Goal: Task Accomplishment & Management: Manage account settings

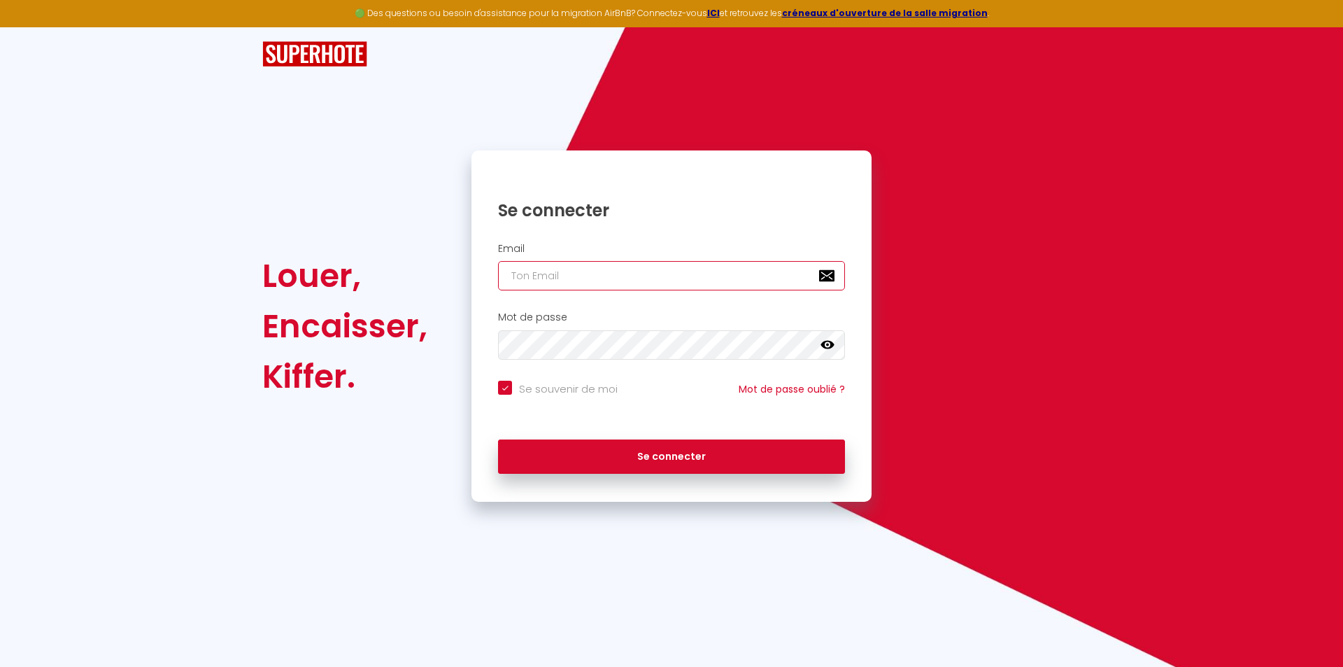
click at [652, 275] on input "email" at bounding box center [671, 275] width 347 height 29
type input "tomjous@gmail.com"
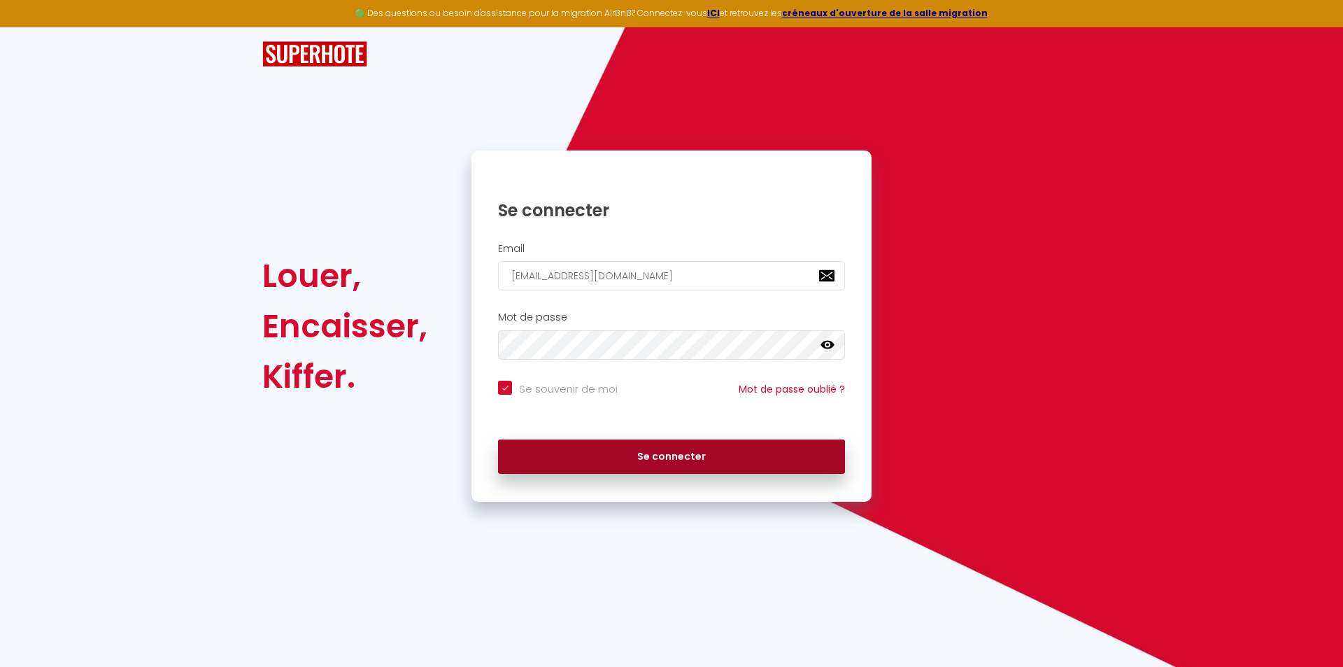
click at [640, 470] on button "Se connecter" at bounding box center [671, 456] width 347 height 35
checkbox input "true"
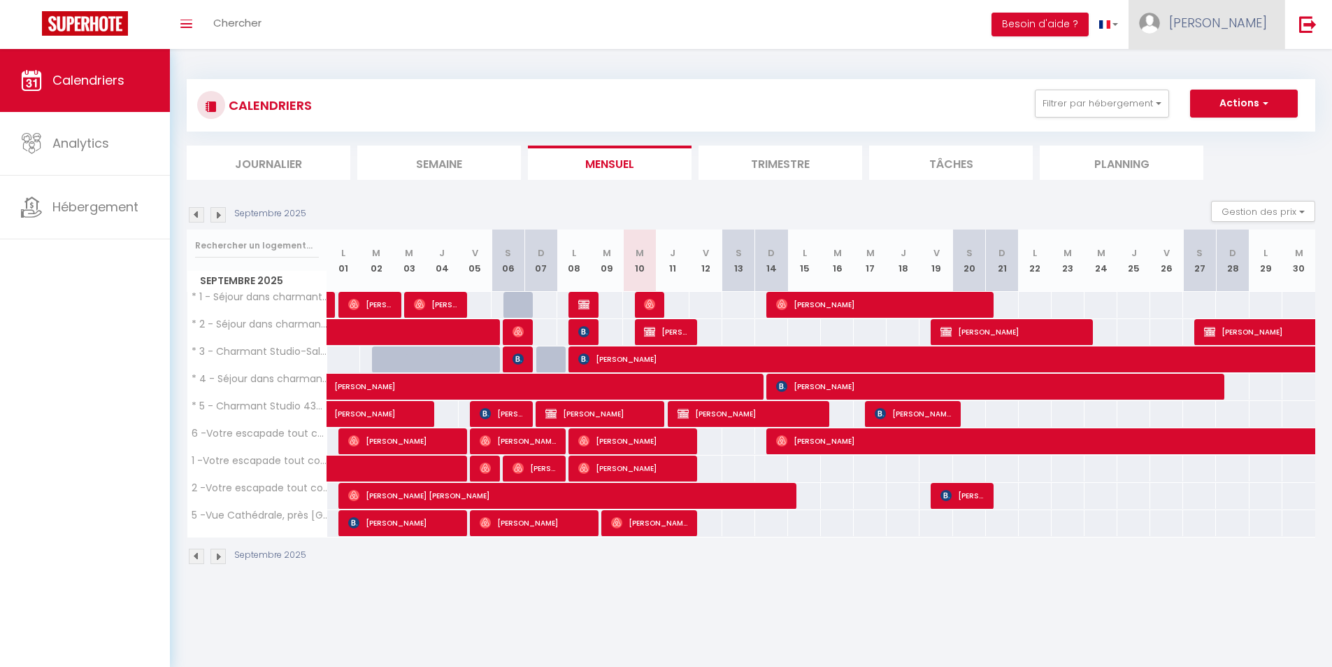
click at [1239, 23] on link "Tom" at bounding box center [1207, 24] width 156 height 49
click at [1225, 62] on link "Paramètres" at bounding box center [1229, 70] width 104 height 24
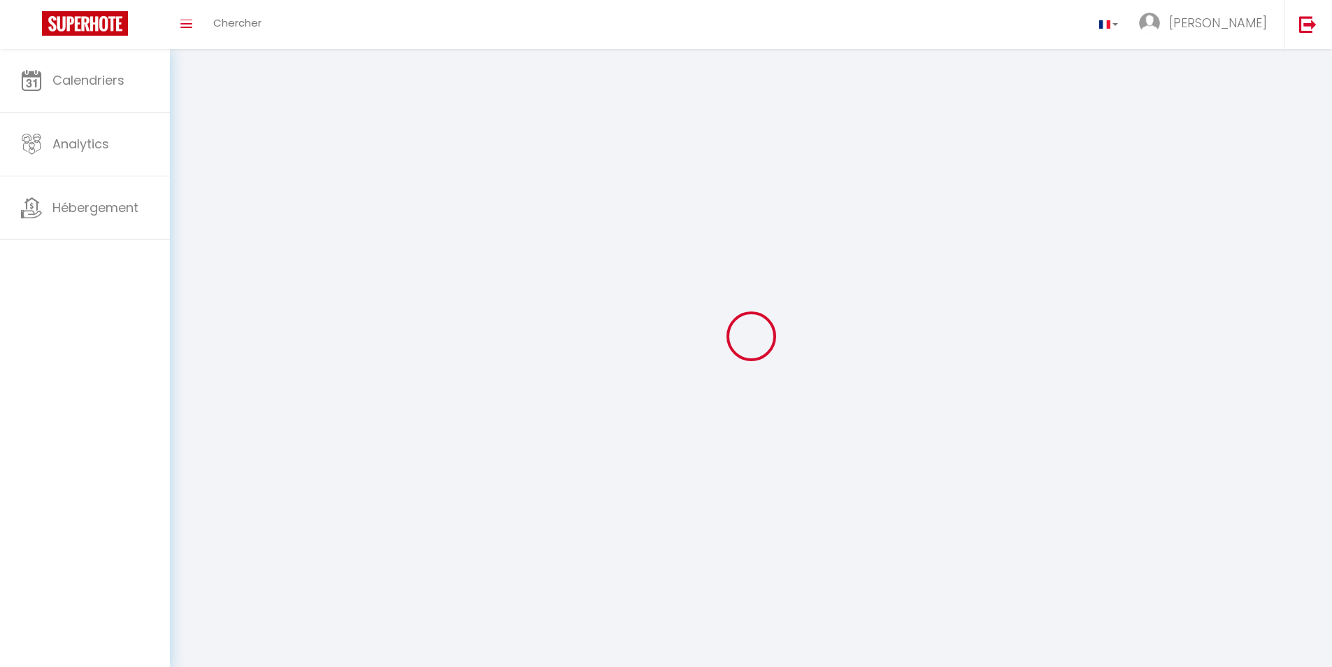
type input "Tom"
type input "JOUSSET"
type input "https://app.superhote.com/#/get-available-rentals/null"
select select
select select "28"
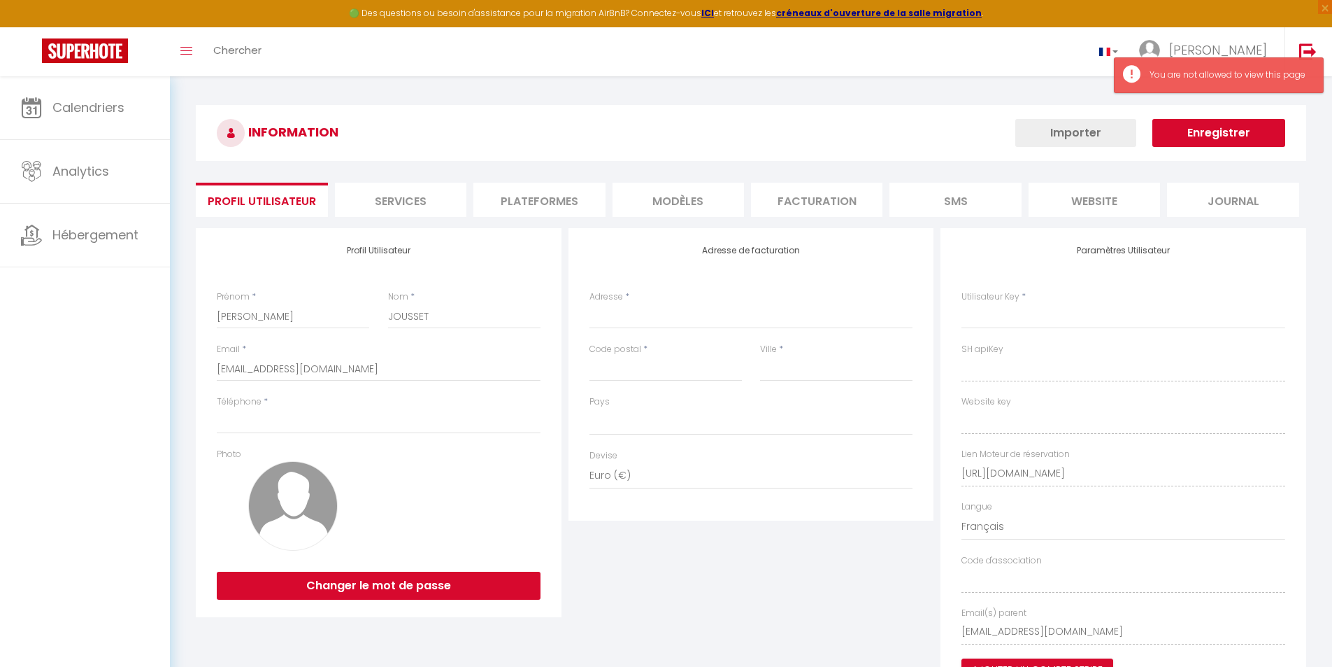
select select
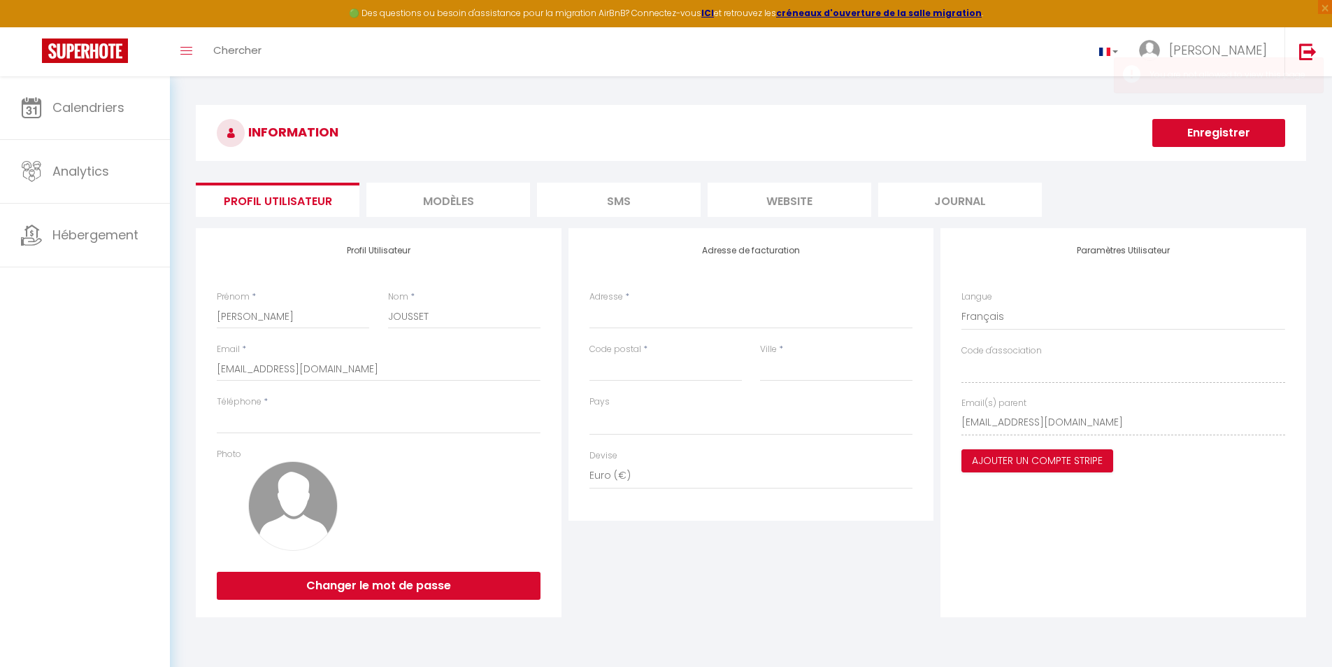
click at [839, 192] on li "website" at bounding box center [790, 200] width 164 height 34
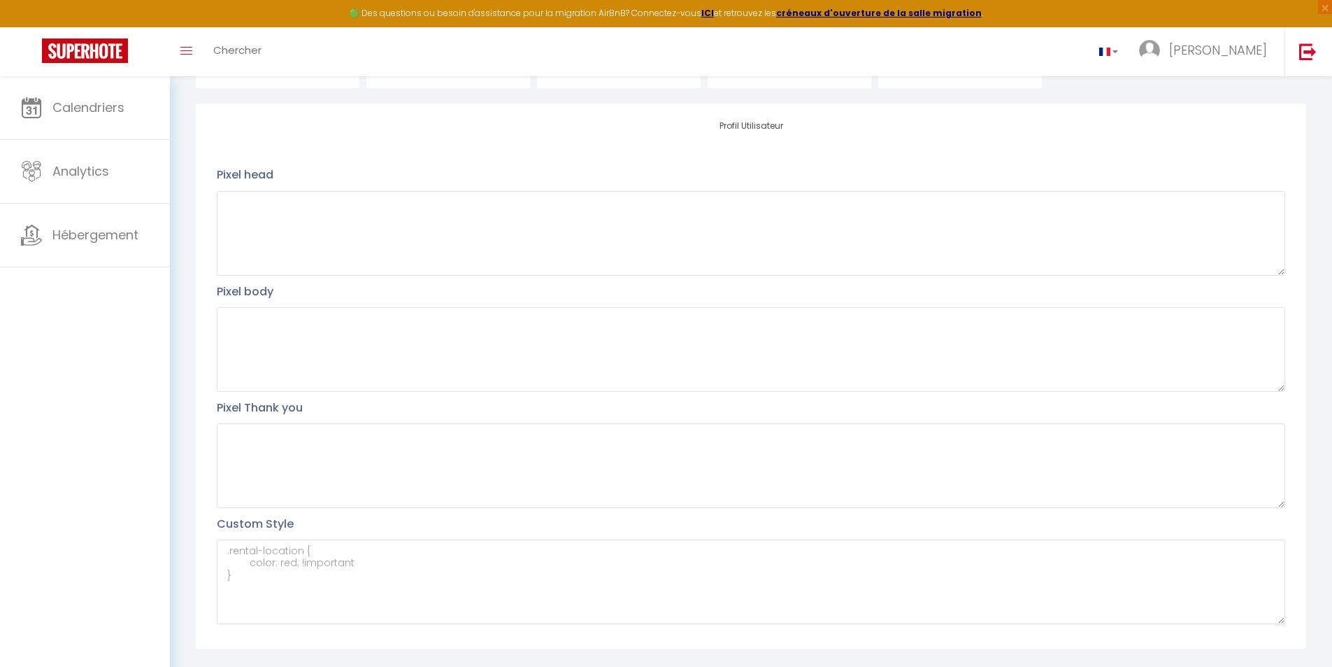
scroll to position [154, 0]
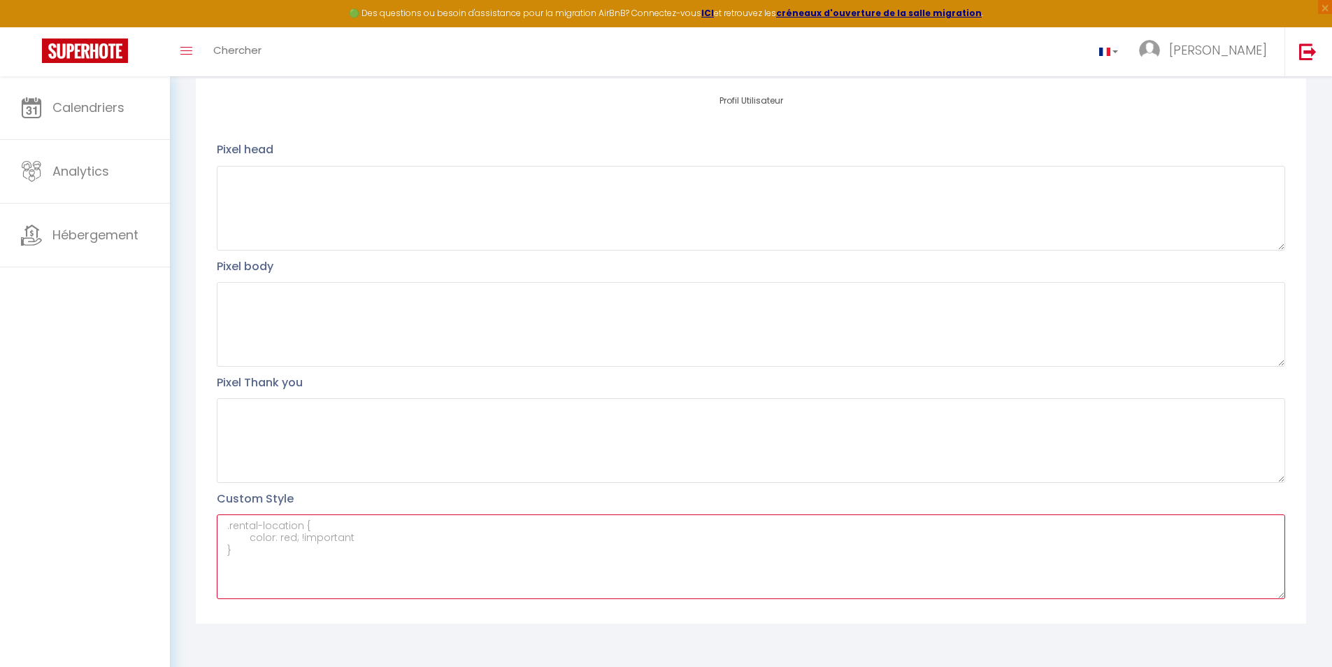
click at [529, 544] on textarea at bounding box center [751, 556] width 1069 height 85
click at [406, 536] on textarea at bounding box center [751, 556] width 1069 height 85
paste textarea "#external-booking .select-section .btn { background-color: #000; }"
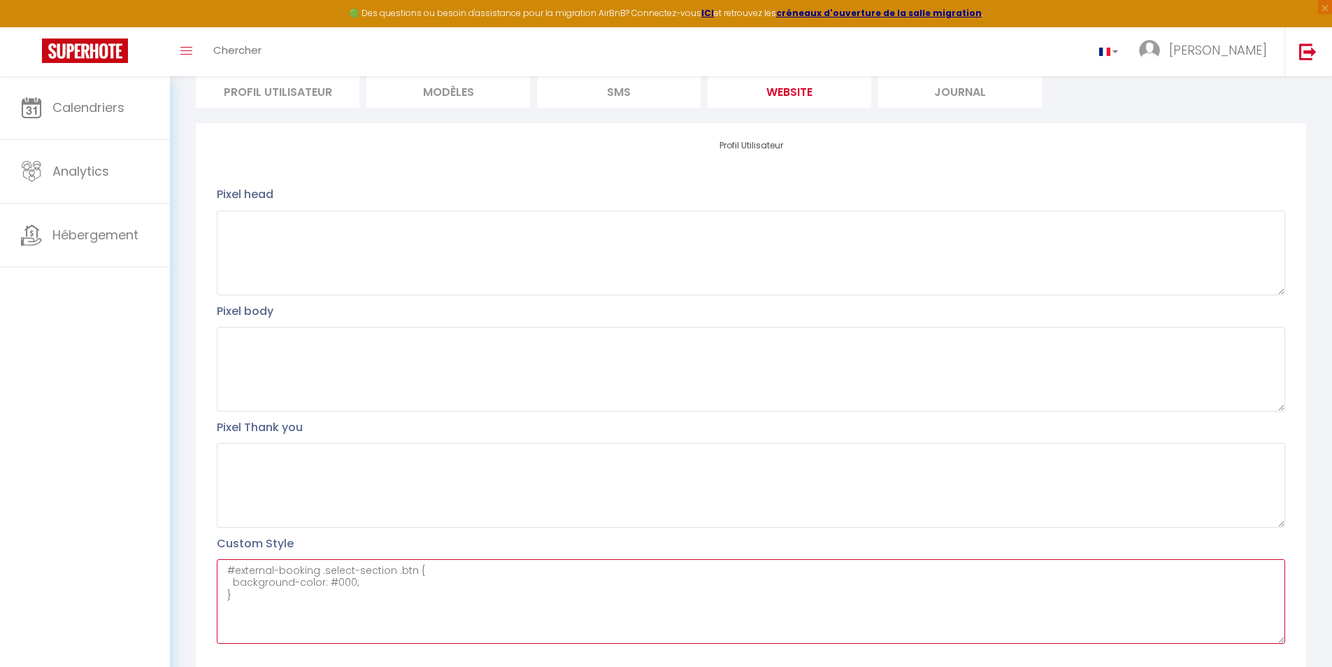
scroll to position [0, 0]
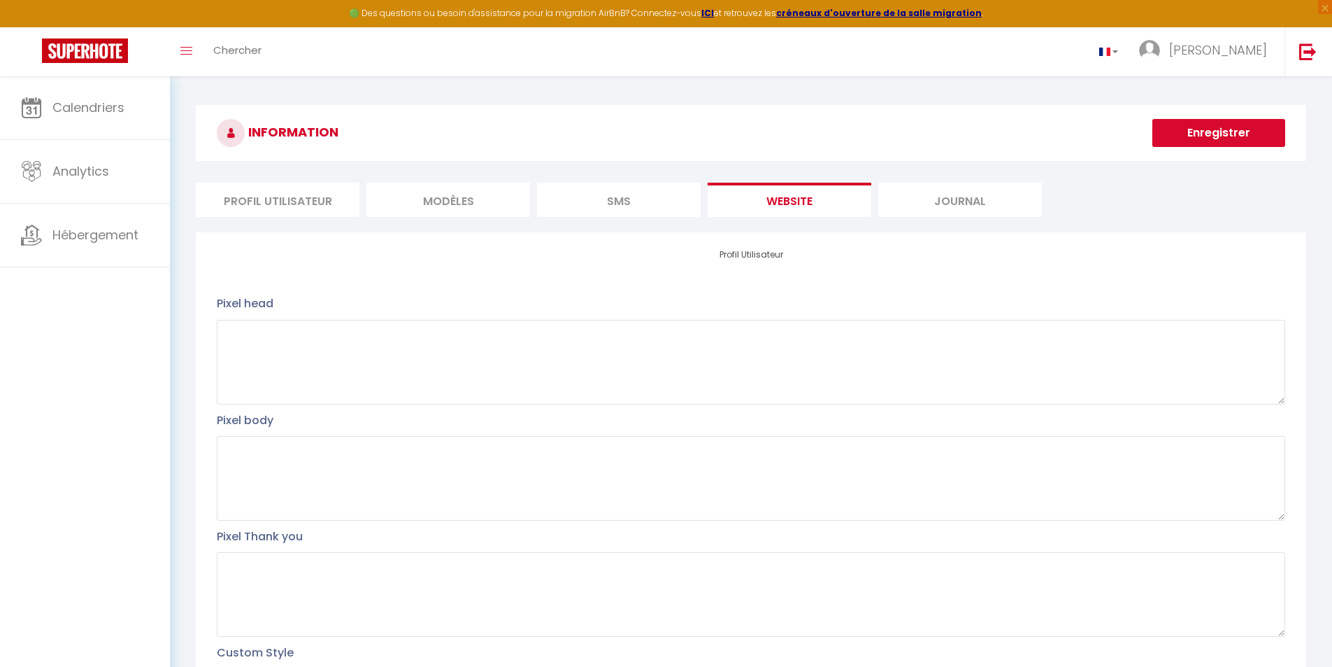
type textarea "#external-booking .select-section .btn { background-color: #000; }"
click at [1206, 129] on button "Enregistrer" at bounding box center [1219, 133] width 133 height 28
click at [1321, 3] on span "×" at bounding box center [1325, 7] width 14 height 14
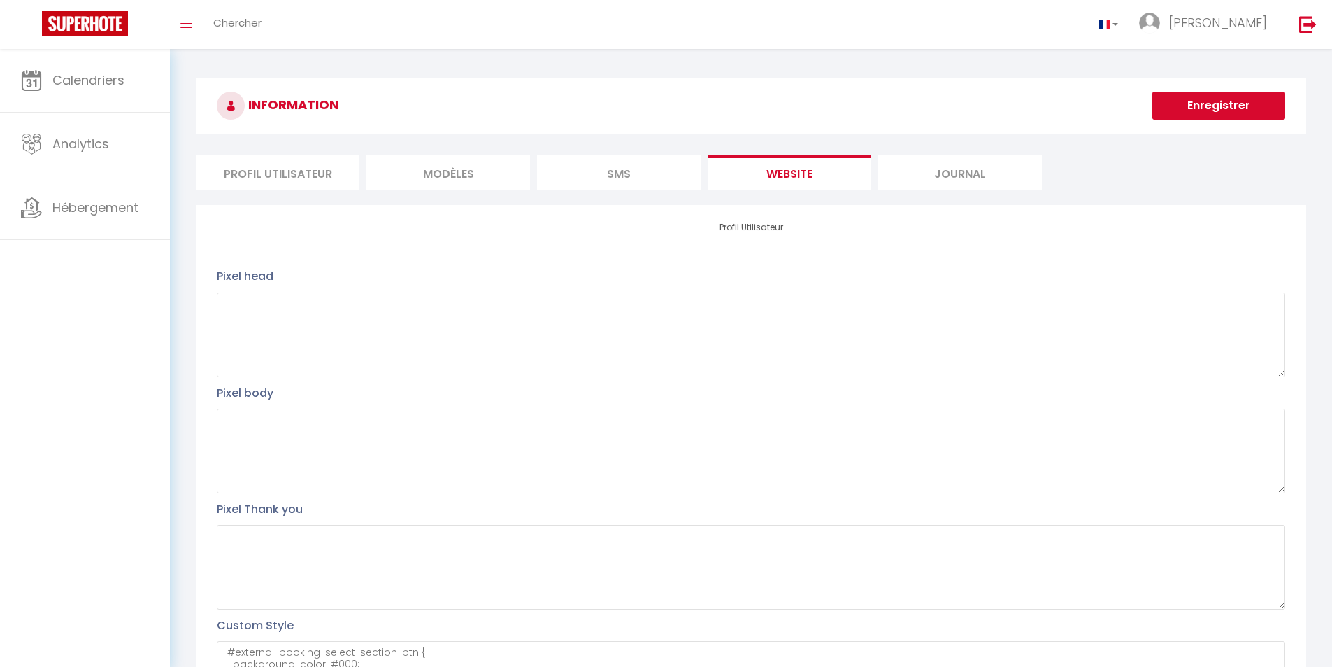
click at [1206, 99] on button "Enregistrer" at bounding box center [1219, 106] width 133 height 28
